Goal: Information Seeking & Learning: Learn about a topic

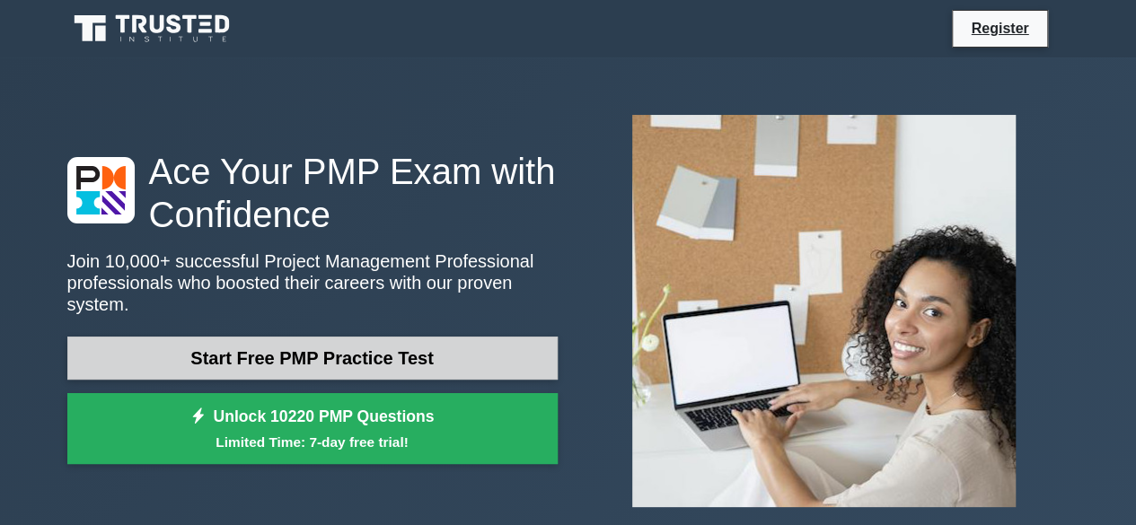
click at [396, 348] on link "Start Free PMP Practice Test" at bounding box center [312, 358] width 490 height 43
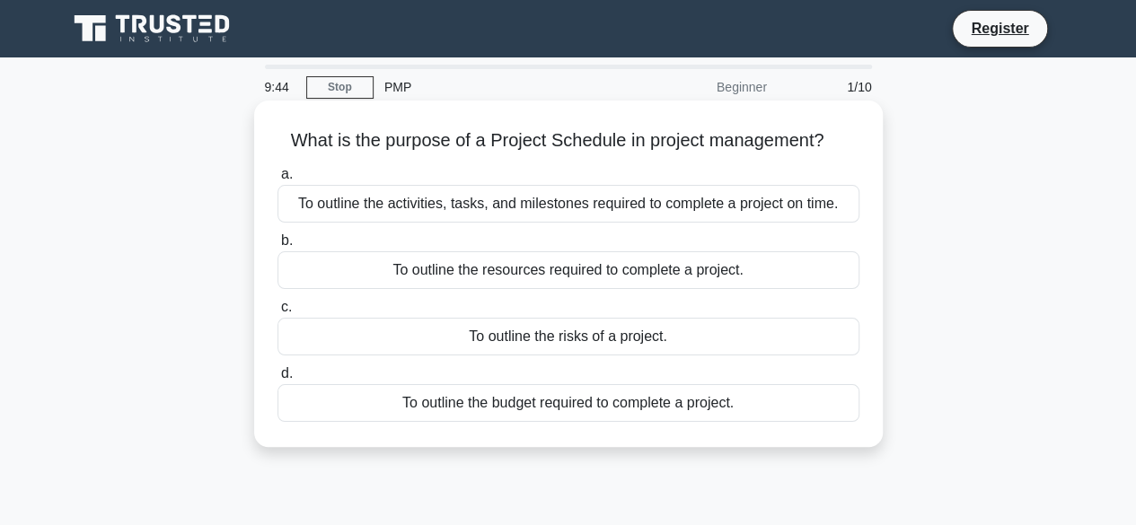
click at [551, 203] on div "To outline the activities, tasks, and milestones required to complete a project…" at bounding box center [568, 204] width 582 height 38
click at [277, 180] on input "a. To outline the activities, tasks, and milestones required to complete a proj…" at bounding box center [277, 175] width 0 height 12
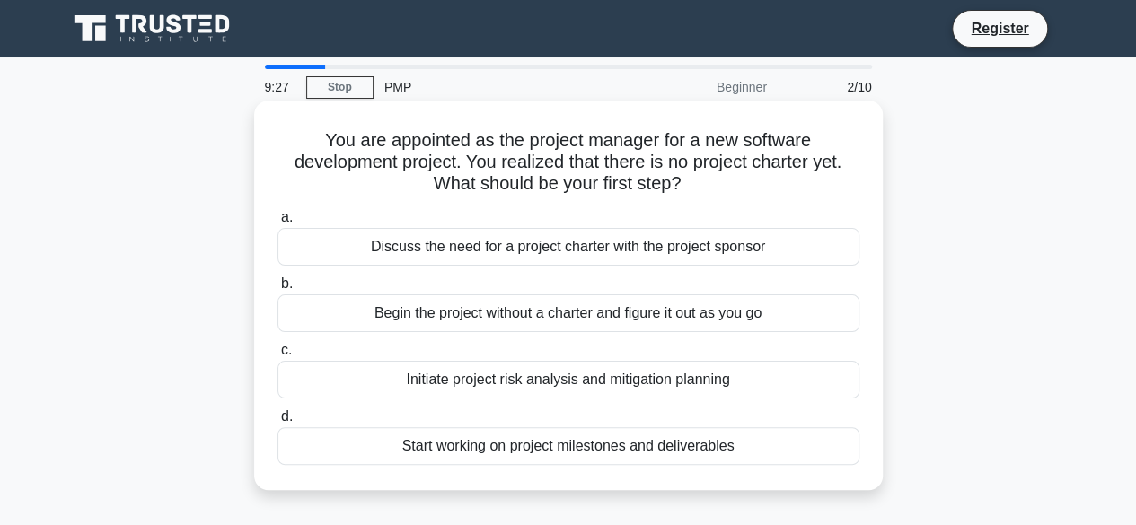
click at [589, 249] on div "Discuss the need for a project charter with the project sponsor" at bounding box center [568, 247] width 582 height 38
click at [277, 224] on input "a. Discuss the need for a project charter with the project sponsor" at bounding box center [277, 218] width 0 height 12
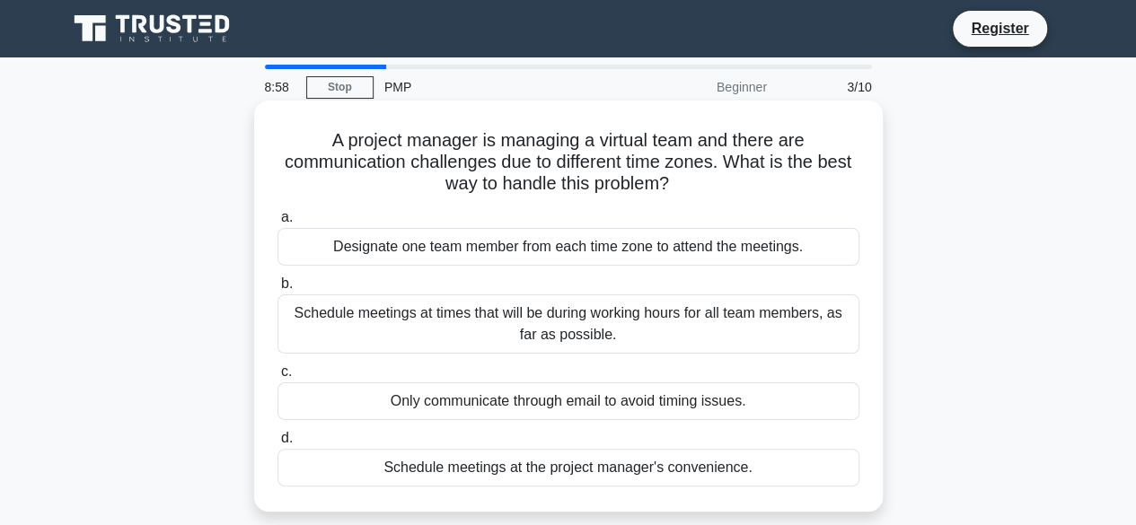
click at [665, 324] on div "Schedule meetings at times that will be during working hours for all team membe…" at bounding box center [568, 323] width 582 height 59
click at [277, 290] on input "b. Schedule meetings at times that will be during working hours for all team me…" at bounding box center [277, 284] width 0 height 12
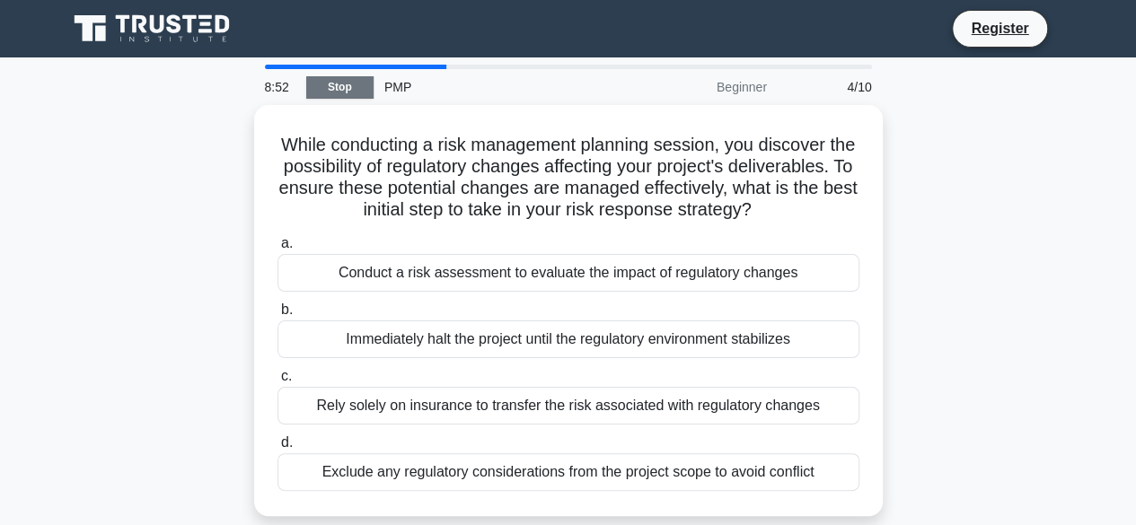
click at [329, 83] on link "Stop" at bounding box center [339, 87] width 67 height 22
